Goal: Transaction & Acquisition: Subscribe to service/newsletter

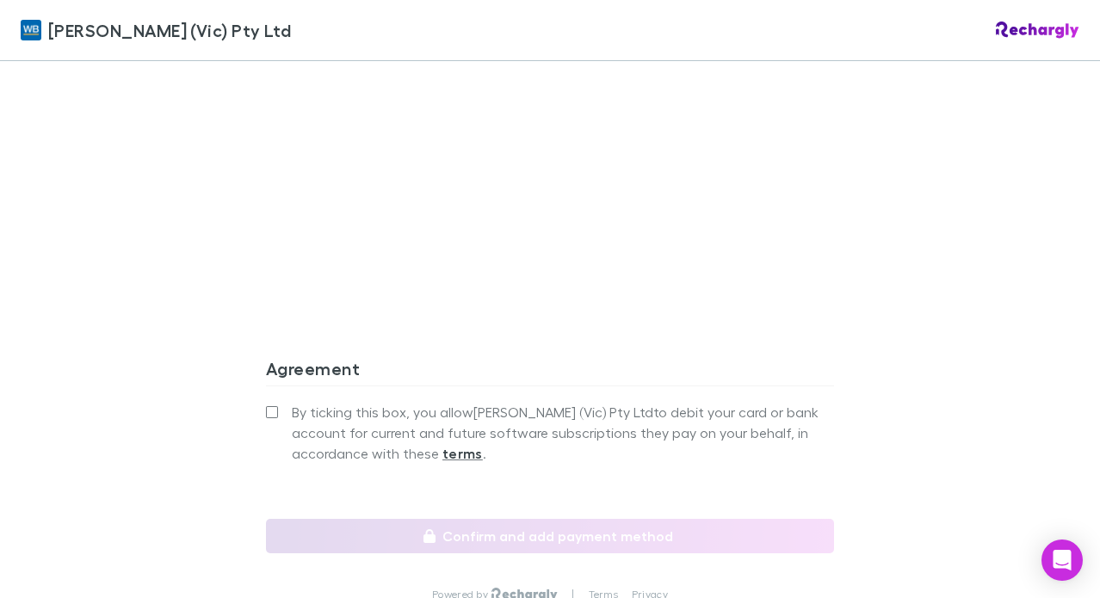
scroll to position [1600, 0]
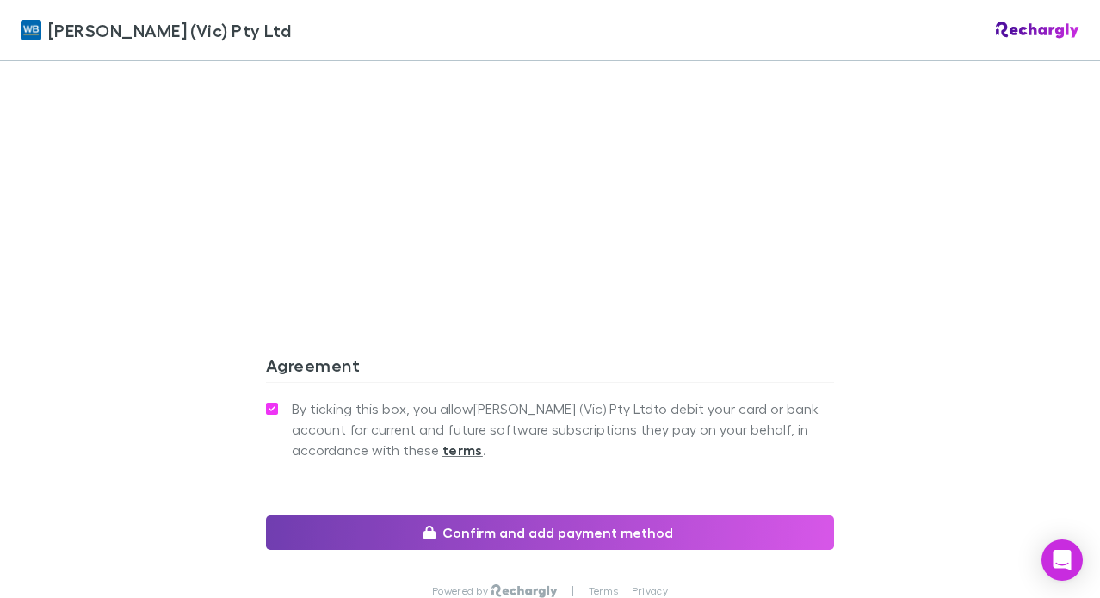
click at [519, 516] on button "Confirm and add payment method" at bounding box center [550, 533] width 568 height 34
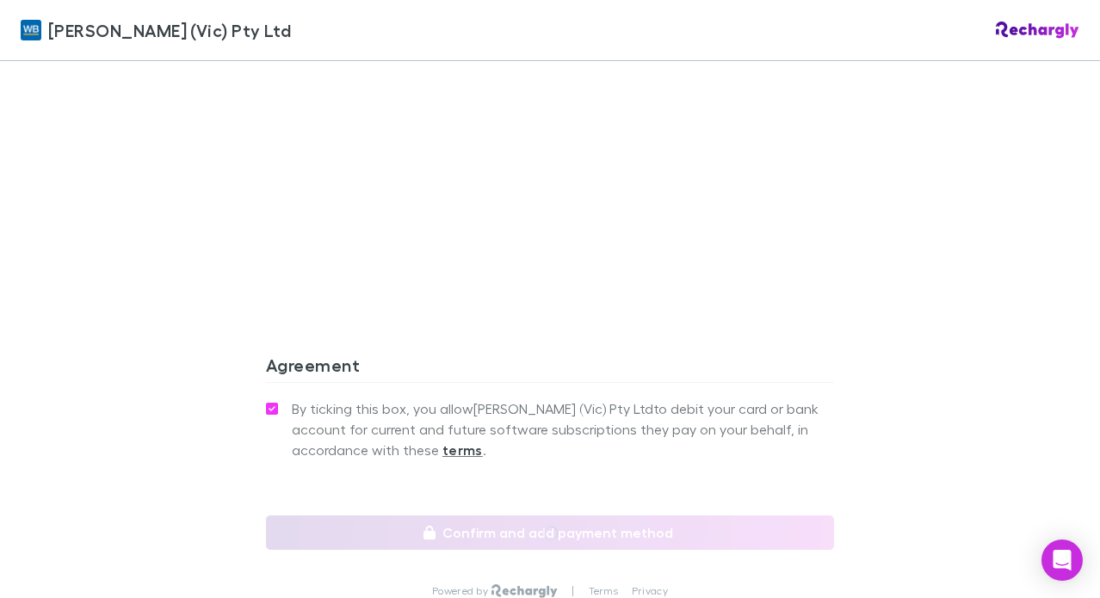
scroll to position [1696, 0]
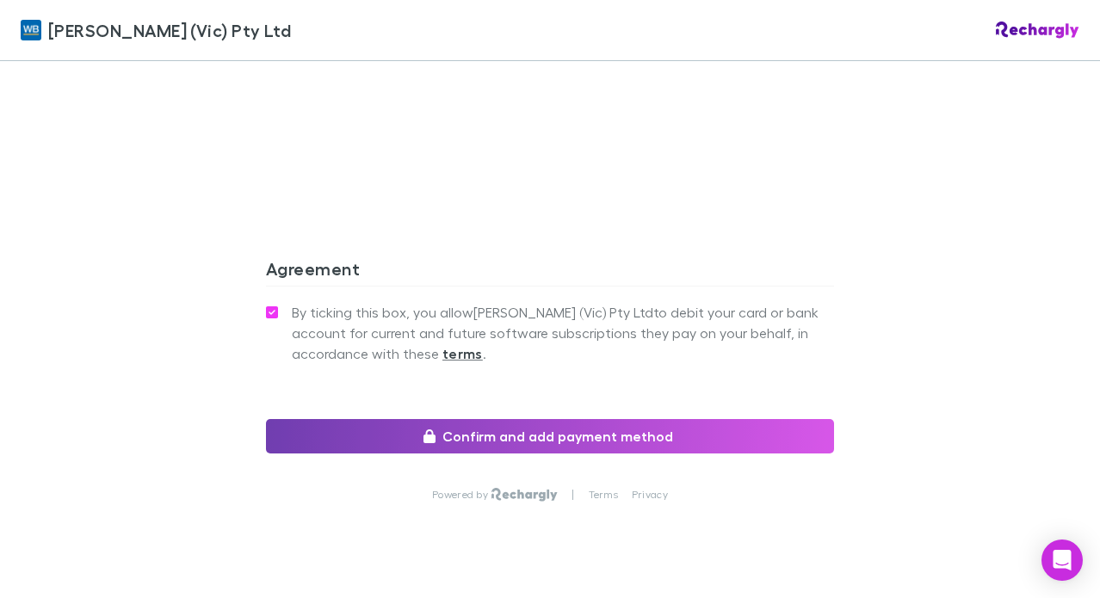
click at [544, 419] on button "Confirm and add payment method" at bounding box center [550, 436] width 568 height 34
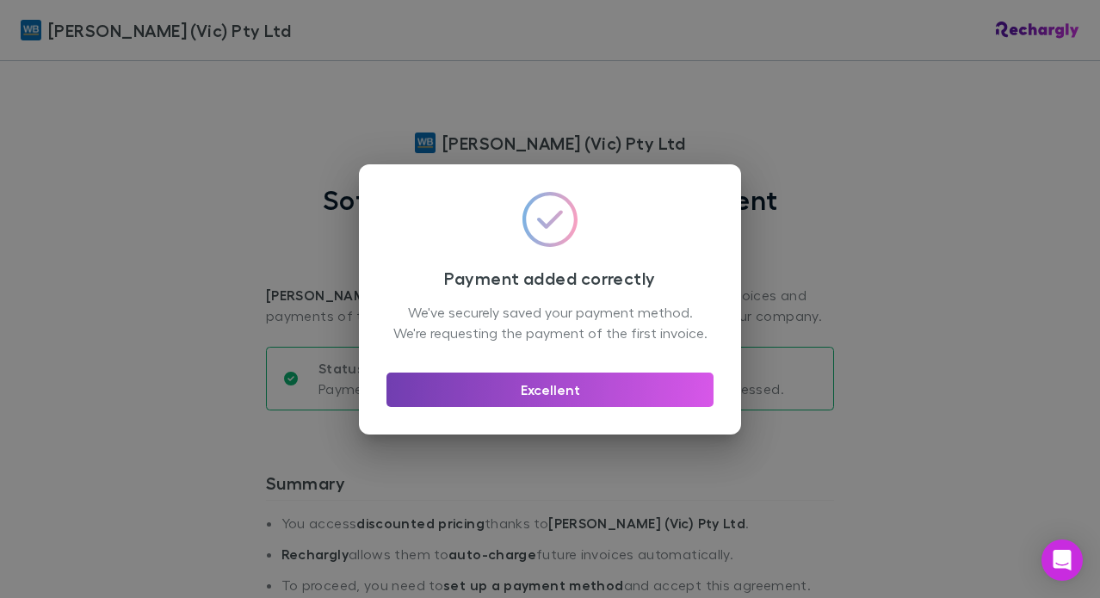
click at [556, 401] on button "Excellent" at bounding box center [550, 390] width 327 height 34
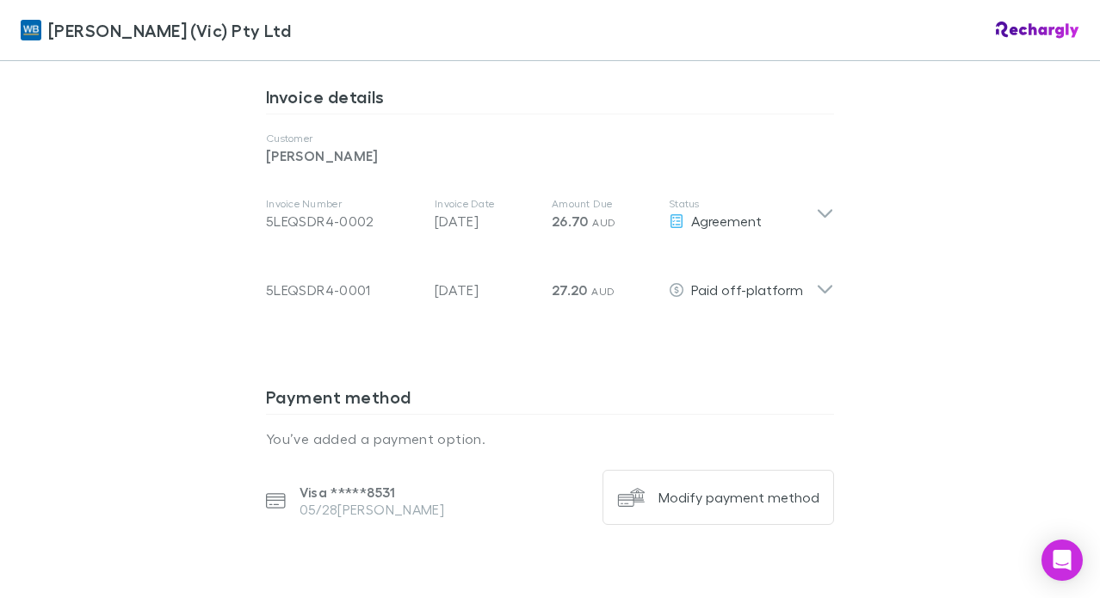
scroll to position [1429, 0]
